Goal: Task Accomplishment & Management: Use online tool/utility

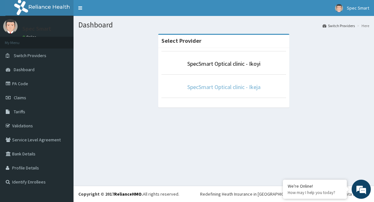
click at [226, 87] on link "SpecSmart Optical clinic - Ikeja" at bounding box center [223, 86] width 73 height 7
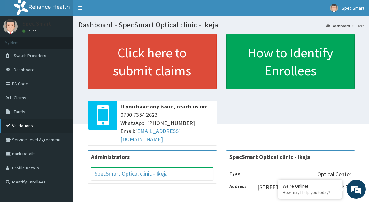
click at [23, 123] on link "Validations" at bounding box center [37, 126] width 74 height 14
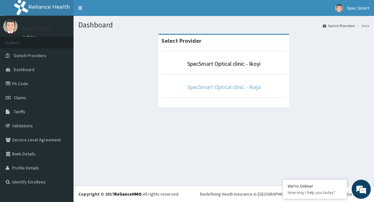
click at [220, 86] on link "SpecSmart Optical clinic - Ikeja" at bounding box center [223, 86] width 73 height 7
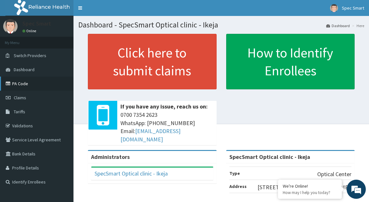
click at [24, 86] on link "PA Code" at bounding box center [37, 84] width 74 height 14
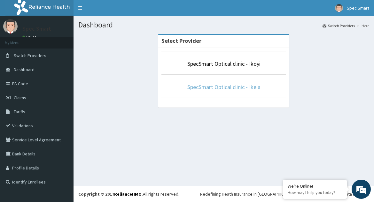
click at [220, 89] on link "SpecSmart Optical clinic - Ikeja" at bounding box center [223, 86] width 73 height 7
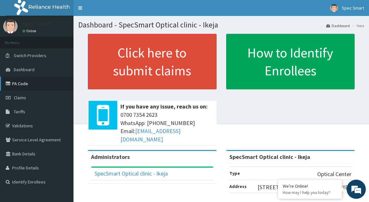
click at [18, 87] on link "PA Code" at bounding box center [37, 84] width 74 height 14
